Goal: Check status: Check status

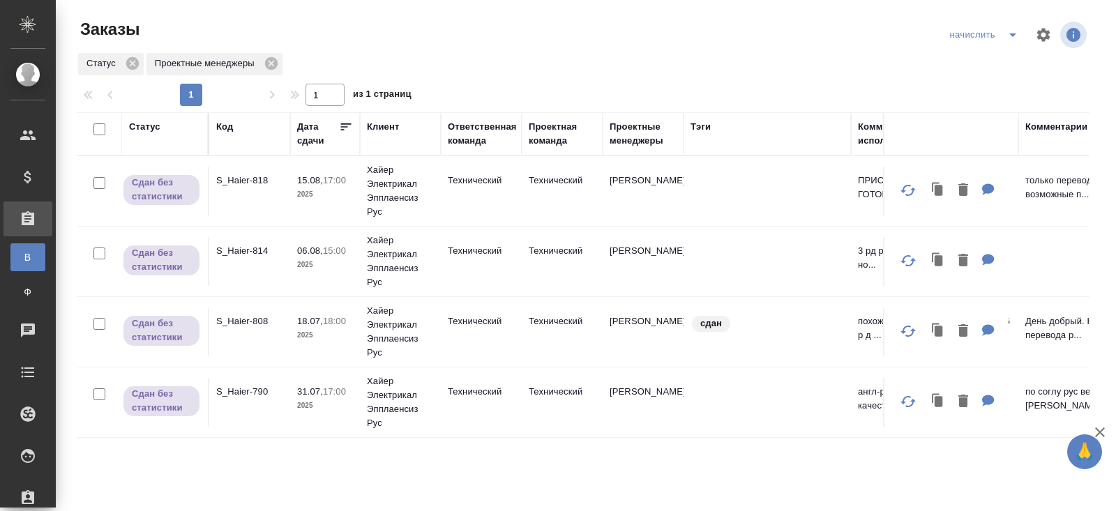
click at [1008, 36] on icon "split button" at bounding box center [1012, 34] width 17 height 17
click at [976, 86] on li "ПМ" at bounding box center [985, 85] width 82 height 22
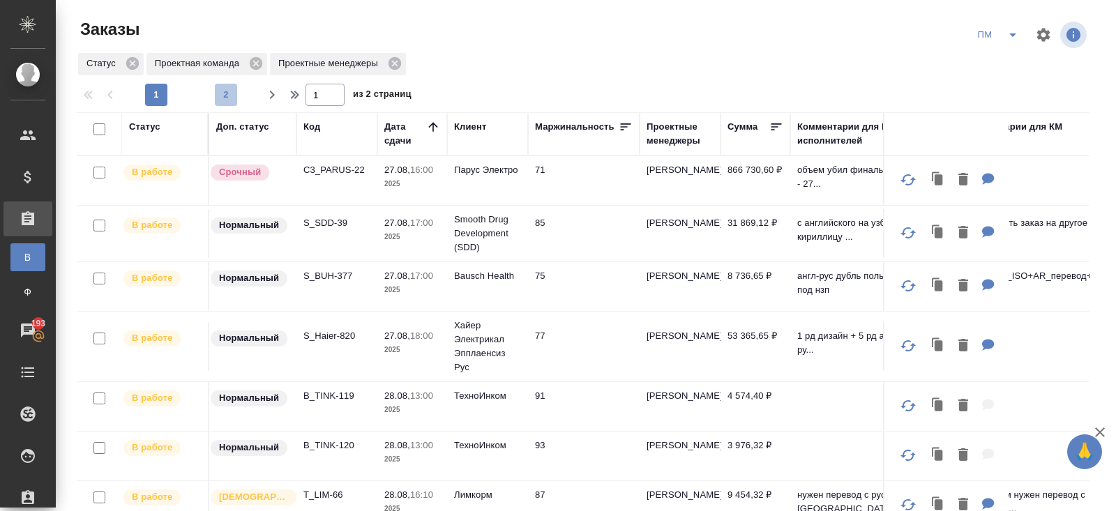
click at [223, 103] on button "2" at bounding box center [226, 95] width 22 height 22
type input "2"
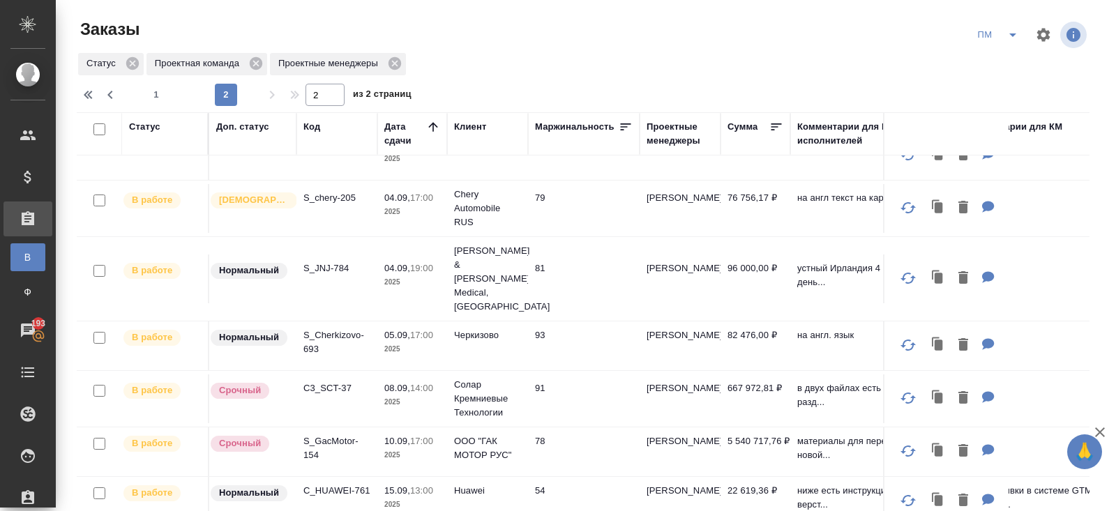
scroll to position [110, 0]
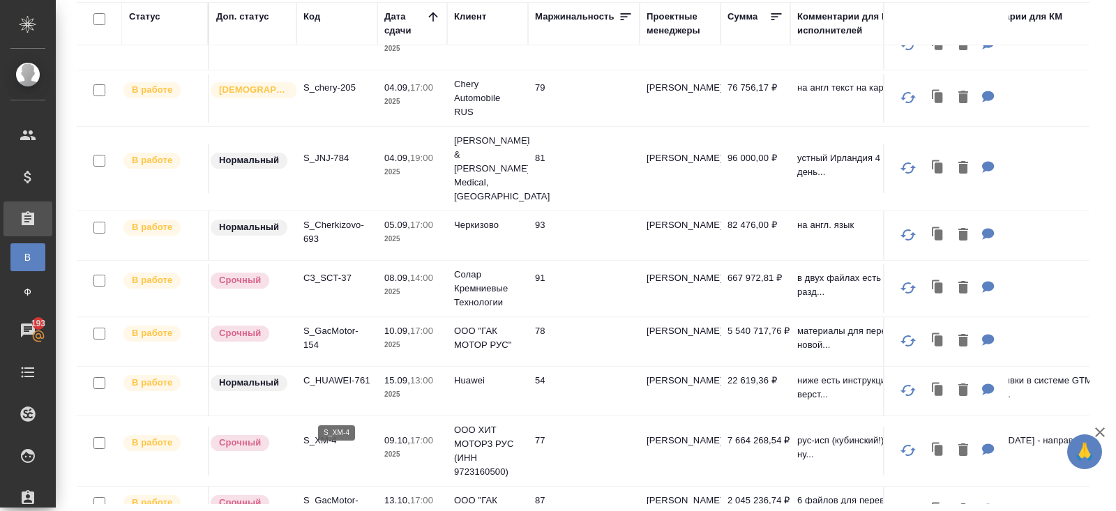
click at [326, 434] on p "S_XM-4" at bounding box center [336, 441] width 67 height 14
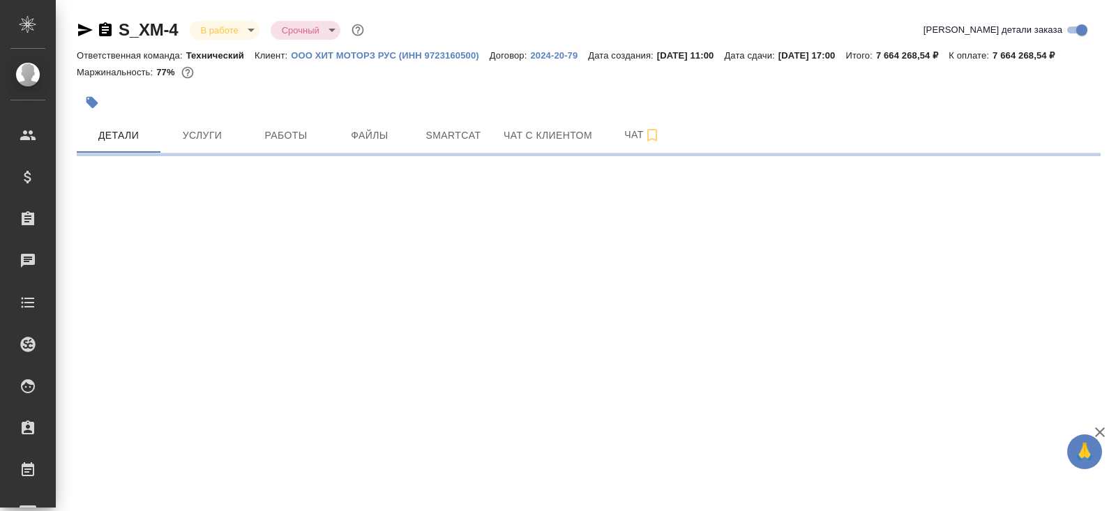
select select "RU"
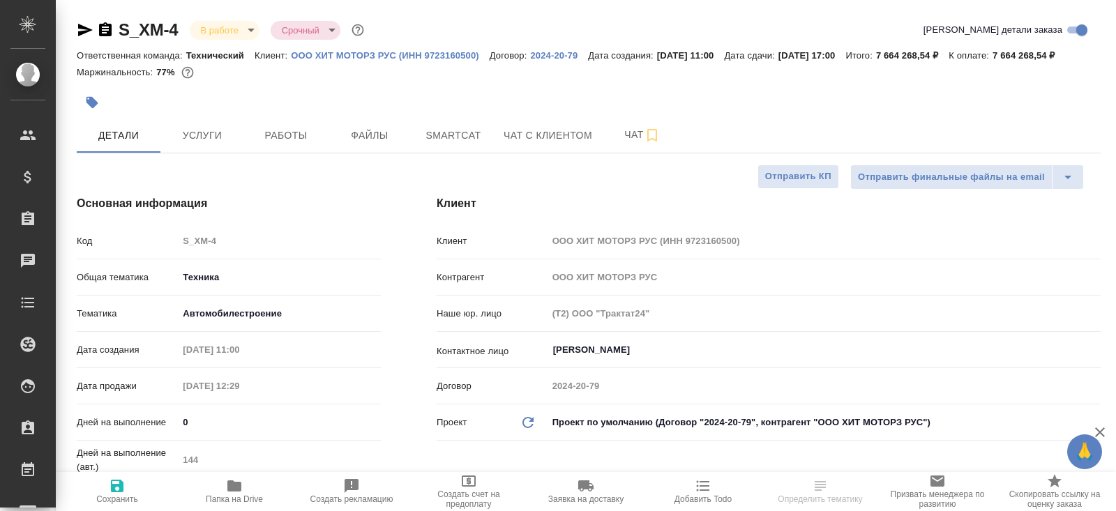
type textarea "x"
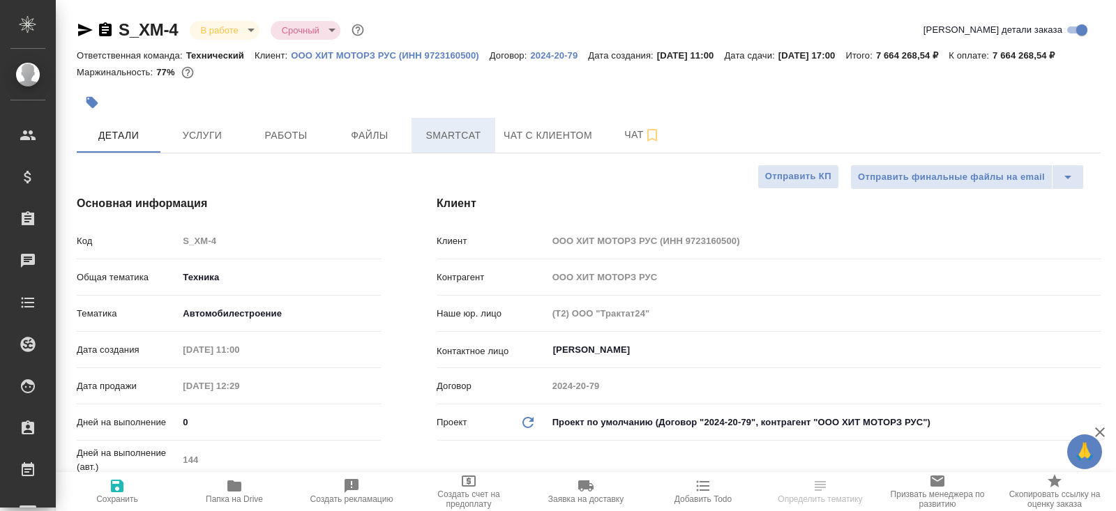
type textarea "x"
click at [455, 153] on button "Smartcat" at bounding box center [453, 135] width 84 height 35
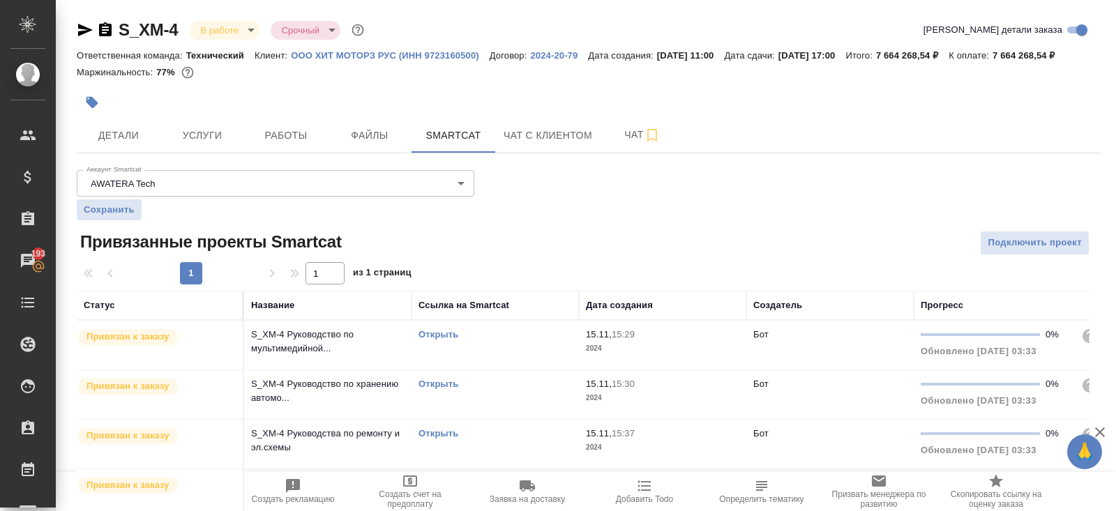
scroll to position [253, 0]
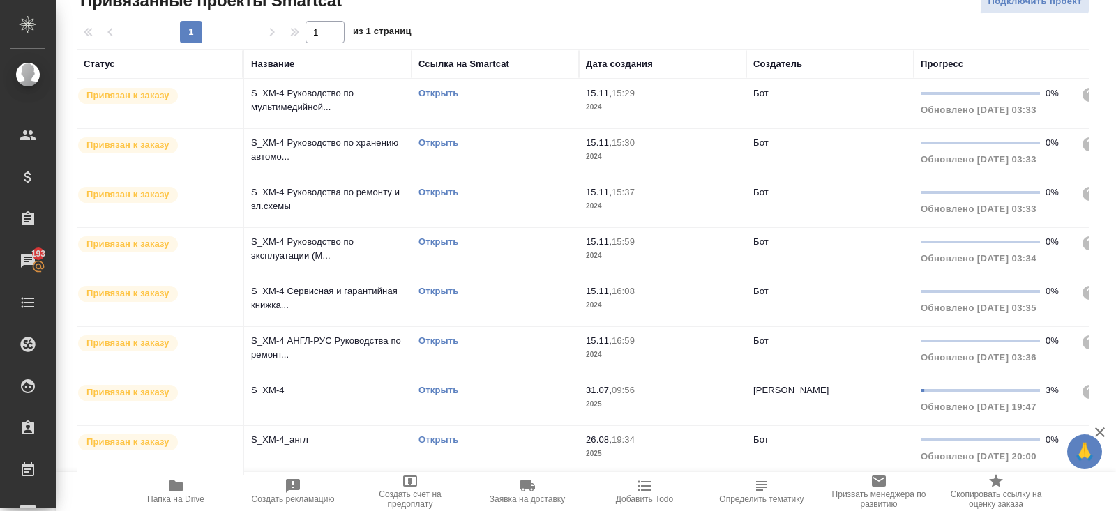
click at [433, 439] on link "Открыть" at bounding box center [438, 439] width 40 height 10
click at [440, 393] on link "Открыть" at bounding box center [438, 390] width 40 height 10
